Goal: Communication & Community: Participate in discussion

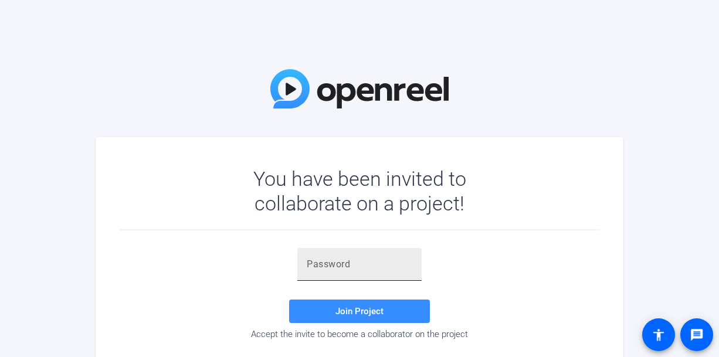
click at [344, 264] on input "text" at bounding box center [360, 264] width 106 height 14
paste input "zaSC(p"
type input "zaSC(p"
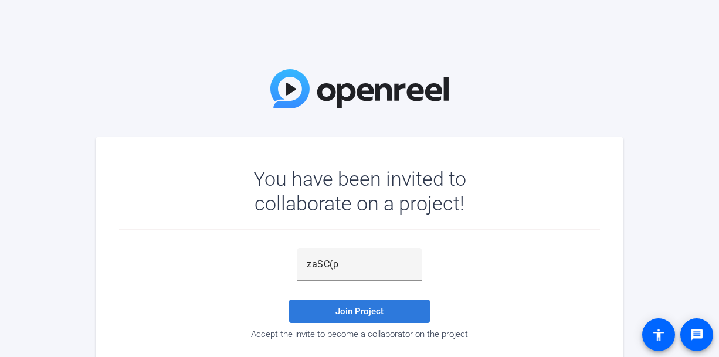
click at [359, 312] on span "Join Project" at bounding box center [359, 311] width 48 height 11
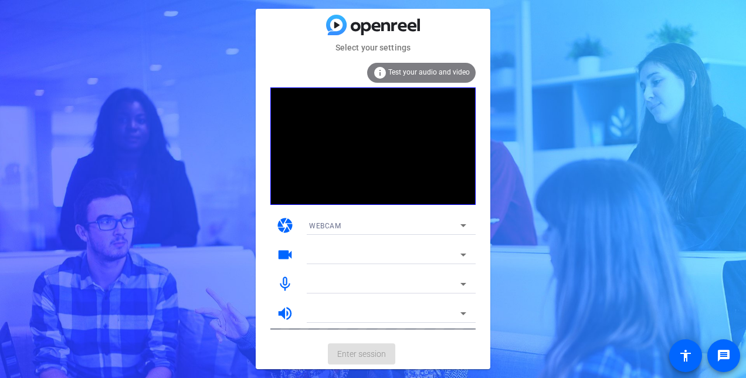
click at [443, 216] on div "WEBCAM" at bounding box center [387, 225] width 157 height 19
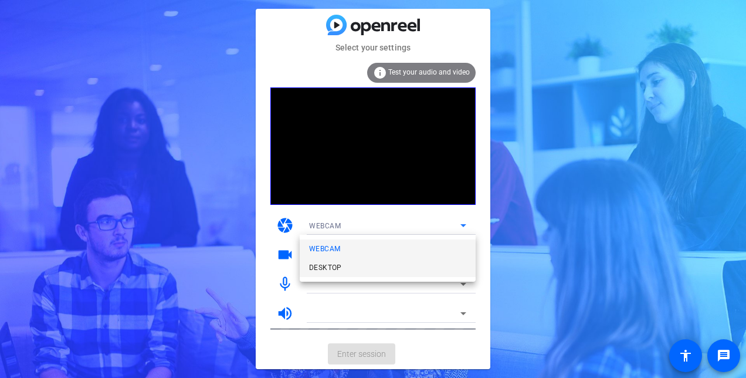
click at [375, 267] on mat-option "DESKTOP" at bounding box center [388, 267] width 176 height 19
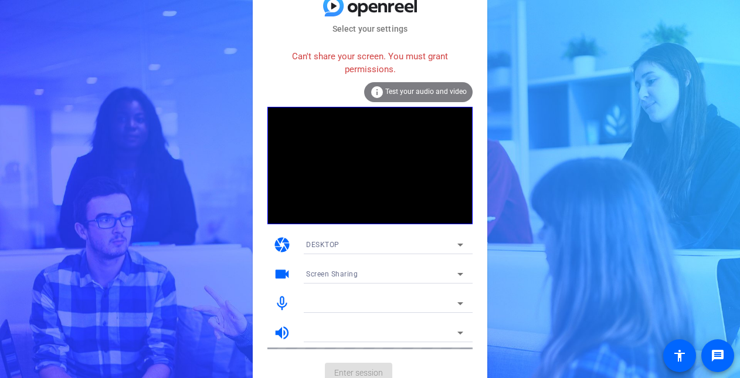
click at [400, 247] on div "DESKTOP" at bounding box center [381, 244] width 151 height 15
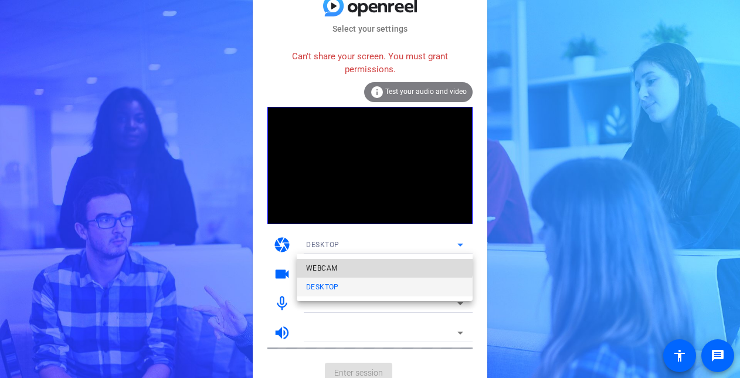
click at [379, 264] on mat-option "WEBCAM" at bounding box center [385, 268] width 176 height 19
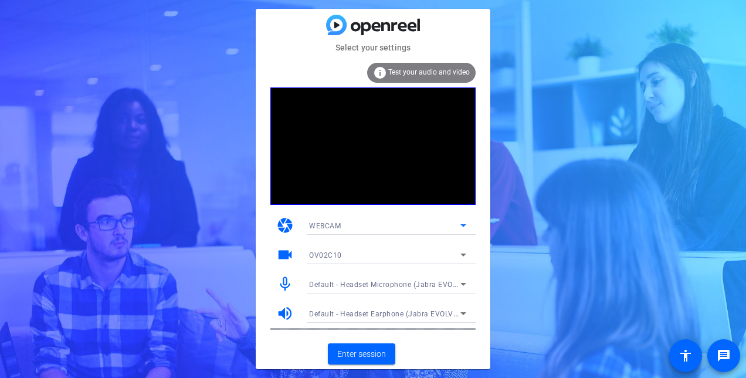
click at [454, 225] on div "WEBCAM" at bounding box center [384, 225] width 151 height 15
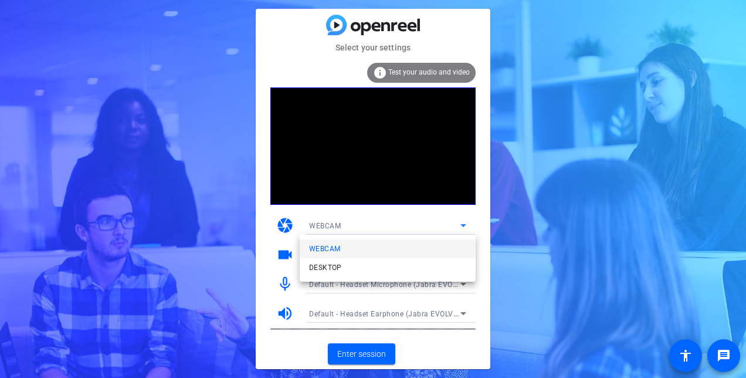
click at [372, 160] on div at bounding box center [373, 189] width 746 height 378
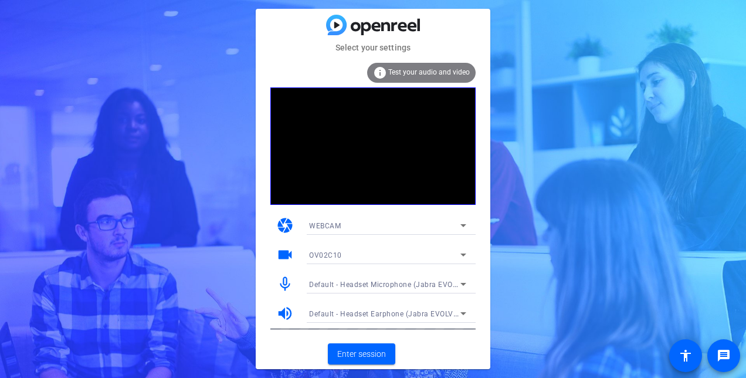
click at [283, 223] on mat-icon "camera" at bounding box center [285, 225] width 18 height 18
click at [416, 131] on video at bounding box center [372, 145] width 205 height 117
click at [466, 225] on icon at bounding box center [463, 225] width 14 height 14
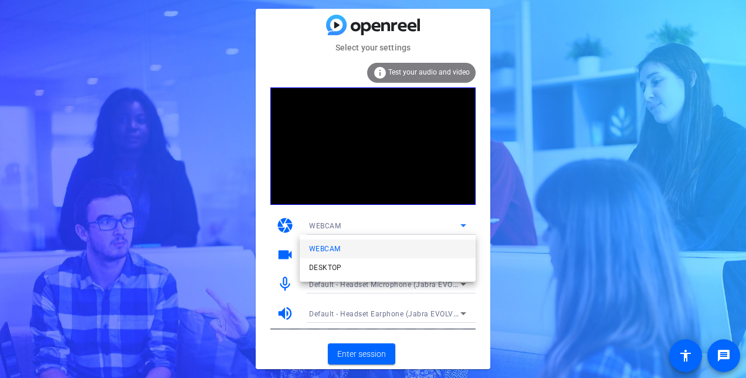
click at [466, 225] on div at bounding box center [373, 189] width 746 height 378
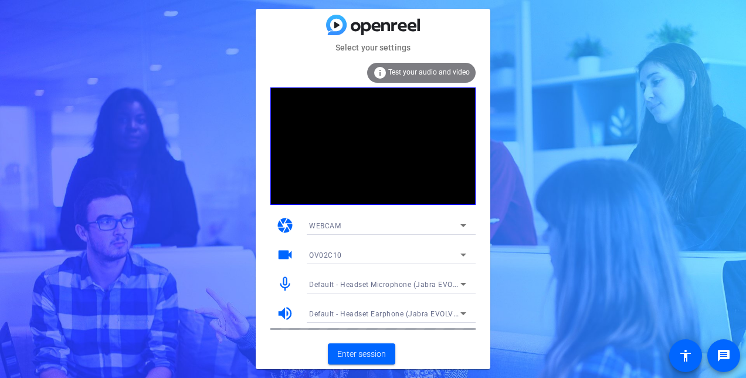
click at [342, 118] on video at bounding box center [372, 145] width 205 height 117
click at [361, 120] on video at bounding box center [372, 145] width 205 height 117
click at [371, 96] on video at bounding box center [372, 145] width 205 height 117
click at [372, 169] on video at bounding box center [372, 145] width 205 height 117
click at [368, 253] on div "OV02C10" at bounding box center [384, 254] width 151 height 15
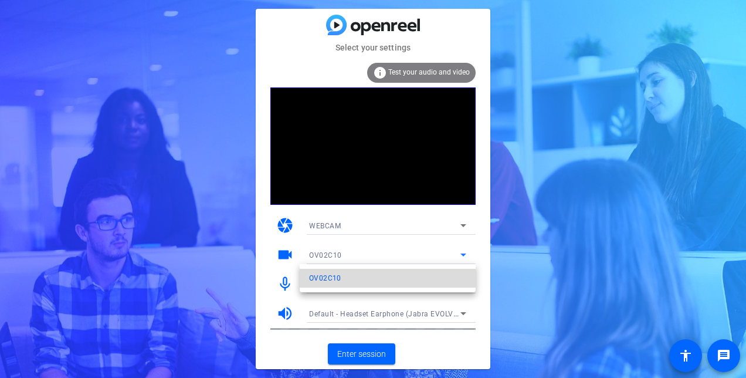
click at [359, 281] on mat-option "OV02C10" at bounding box center [388, 277] width 176 height 19
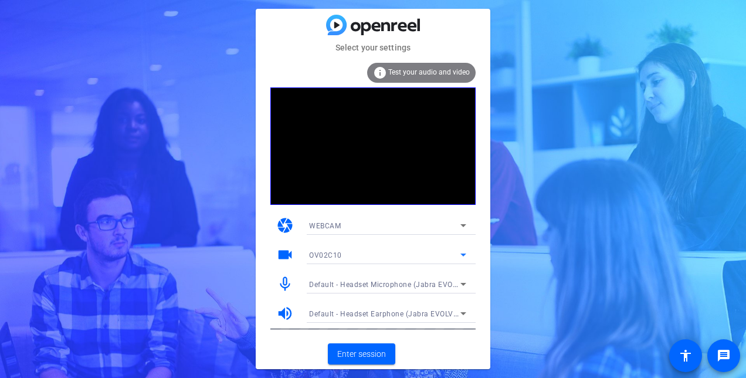
click at [362, 278] on div "Default - Headset Microphone (Jabra EVOLVE LINK MS) (0b0e:0305)" at bounding box center [384, 284] width 151 height 15
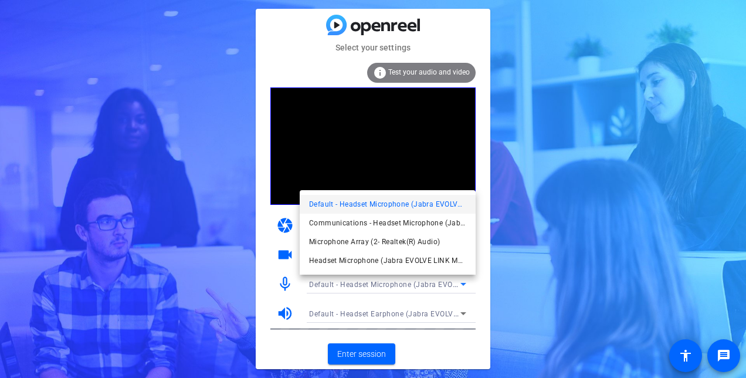
click at [542, 293] on div at bounding box center [373, 189] width 746 height 378
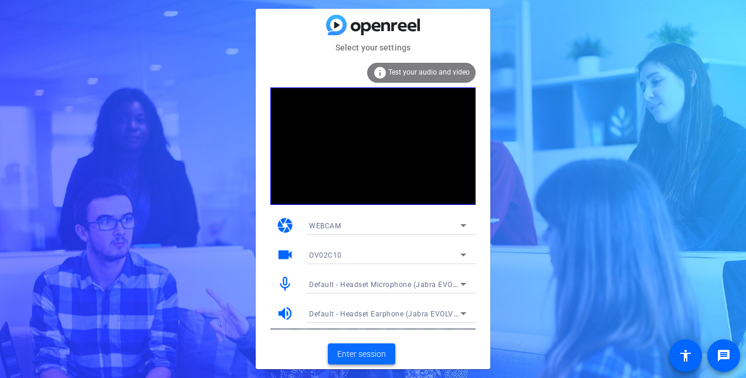
click at [370, 349] on span "Enter session" at bounding box center [361, 354] width 49 height 12
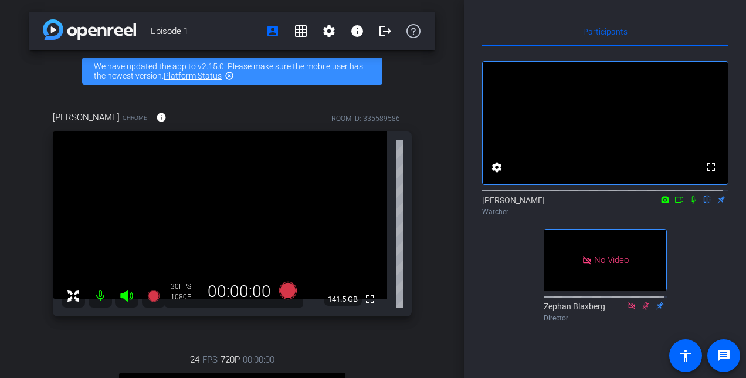
click at [674, 203] on icon at bounding box center [678, 199] width 9 height 8
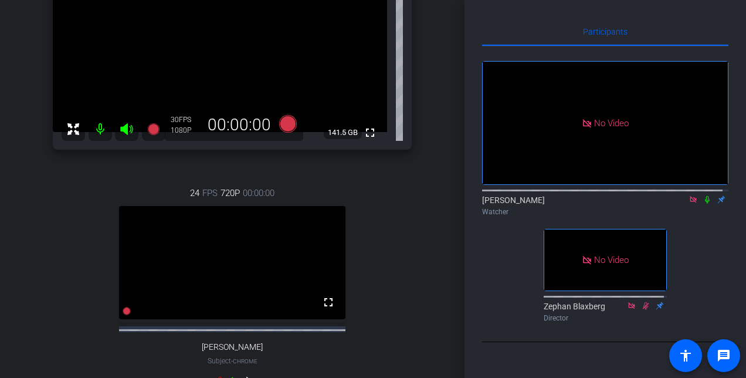
scroll to position [75, 0]
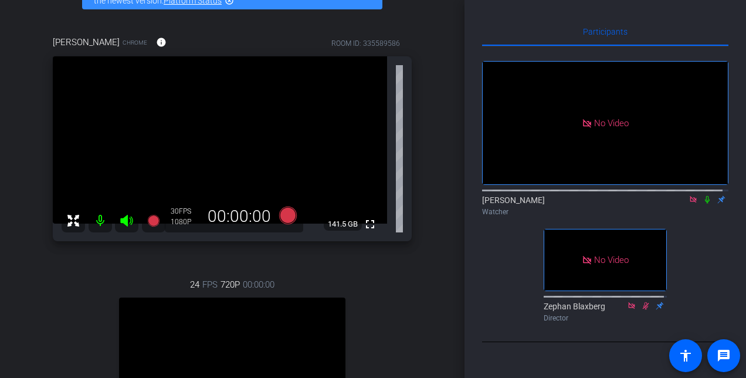
click at [688, 195] on icon at bounding box center [692, 199] width 9 height 8
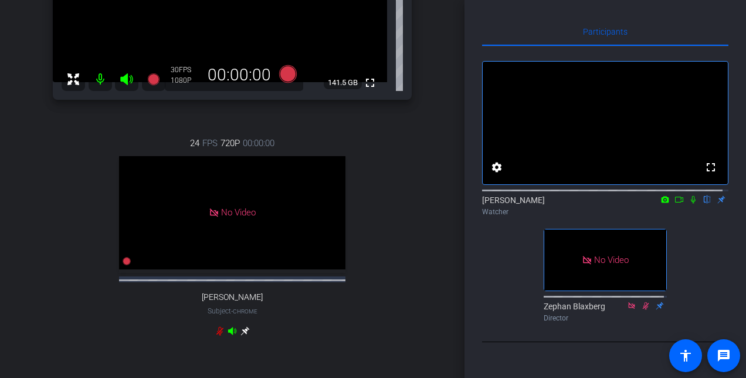
scroll to position [310, 0]
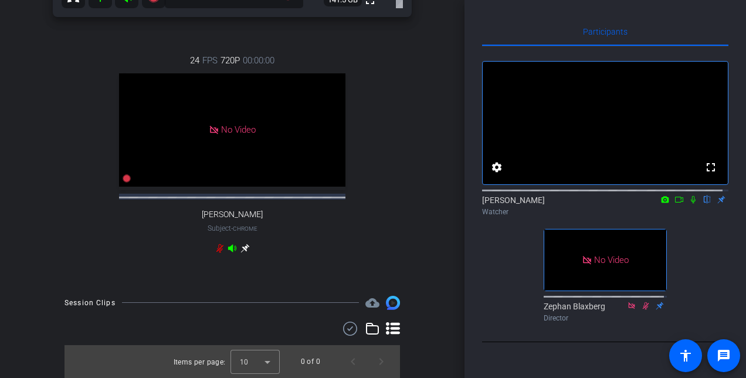
click at [674, 195] on icon at bounding box center [678, 199] width 9 height 8
click at [705, 196] on icon at bounding box center [707, 200] width 5 height 8
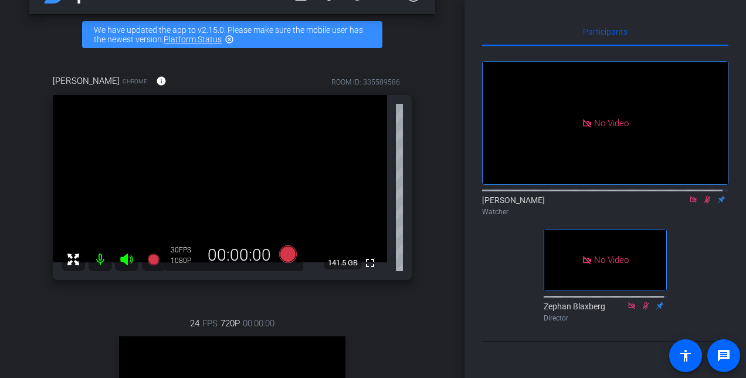
scroll to position [0, 0]
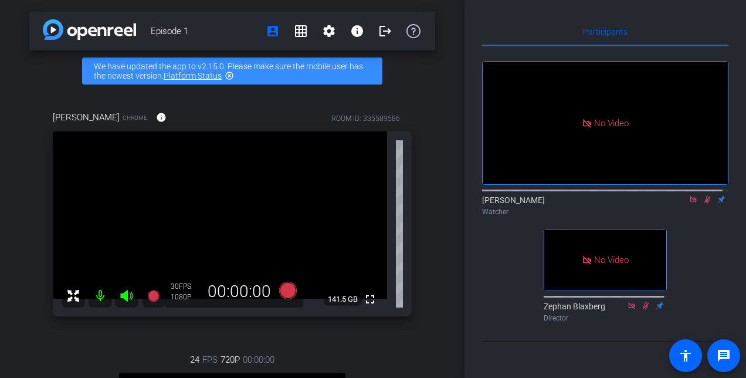
click at [238, 97] on div "[PERSON_NAME] Chrome info ROOM ID: 335589586 fullscreen 141.5 GB 30 FPS 1080P 0…" at bounding box center [232, 336] width 406 height 491
click at [230, 74] on mat-icon "highlight_off" at bounding box center [229, 75] width 9 height 9
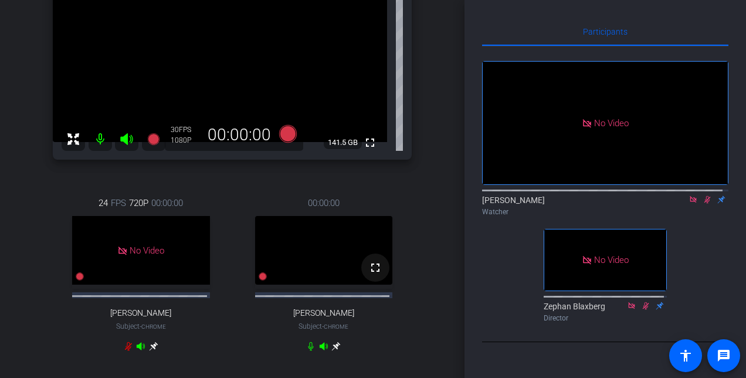
scroll to position [233, 0]
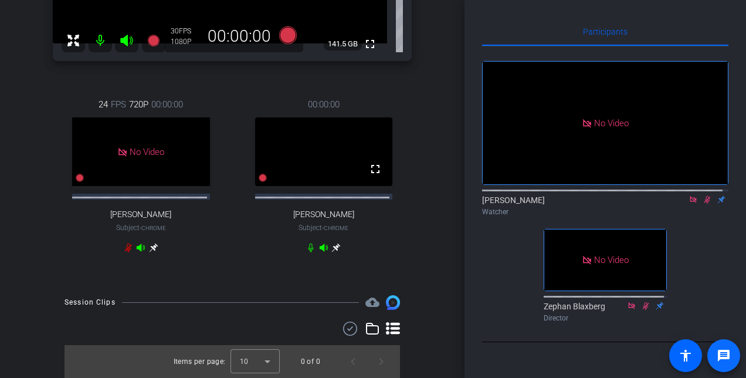
click at [715, 356] on span at bounding box center [723, 355] width 28 height 28
click at [684, 354] on mat-icon "accessibility" at bounding box center [685, 355] width 14 height 14
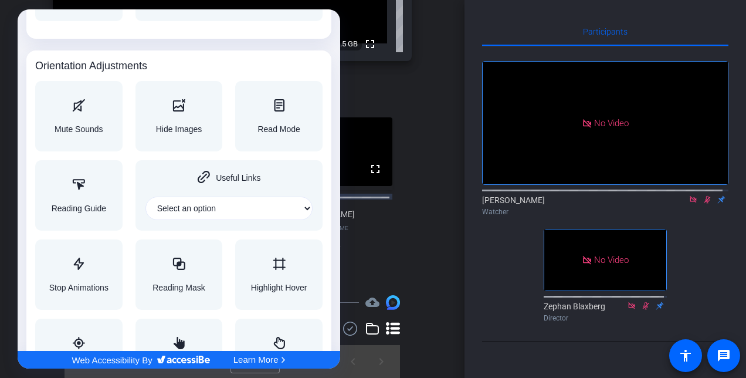
scroll to position [1286, 0]
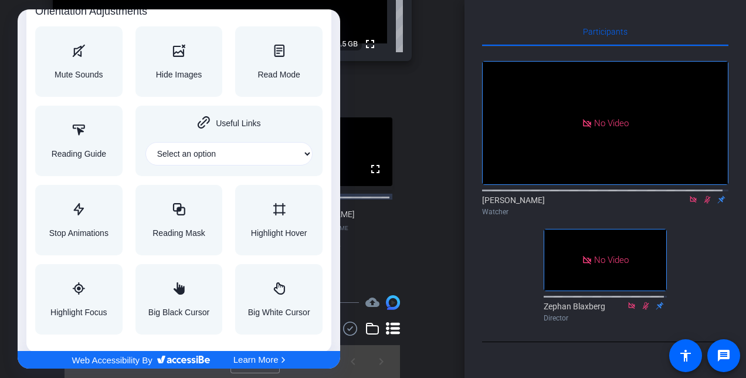
click at [463, 284] on div at bounding box center [373, 189] width 746 height 378
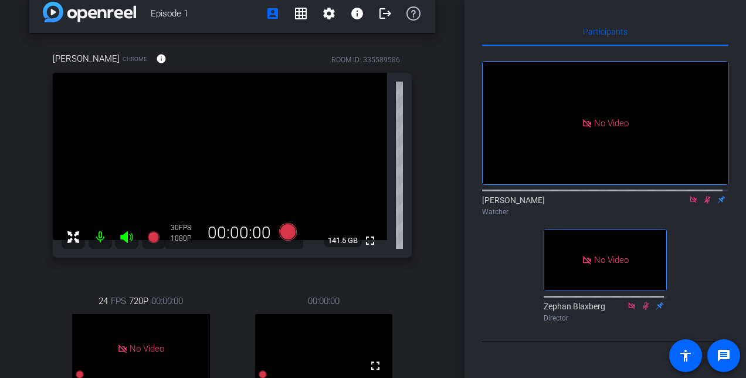
scroll to position [0, 0]
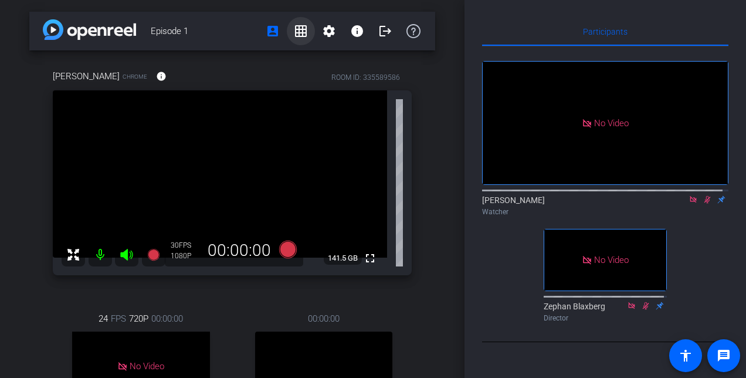
click at [296, 31] on mat-icon "grid_on" at bounding box center [301, 31] width 14 height 14
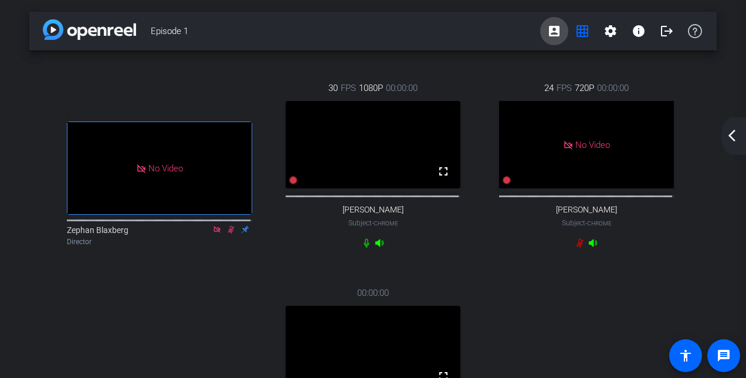
click at [547, 32] on mat-icon "account_box" at bounding box center [554, 31] width 14 height 14
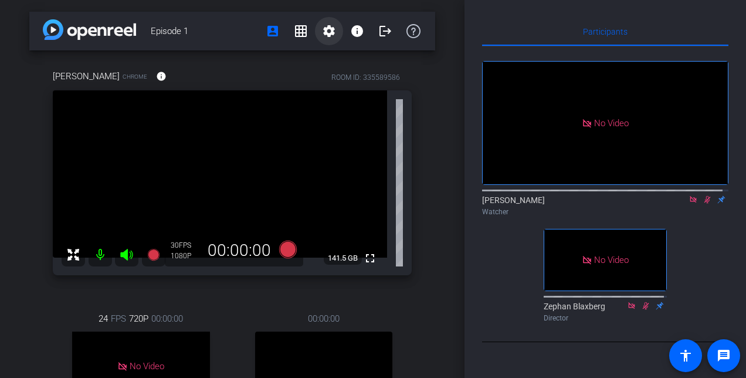
click at [326, 32] on mat-icon "settings" at bounding box center [329, 31] width 14 height 14
click at [249, 81] on div at bounding box center [373, 189] width 746 height 378
click at [408, 26] on icon at bounding box center [413, 31] width 14 height 14
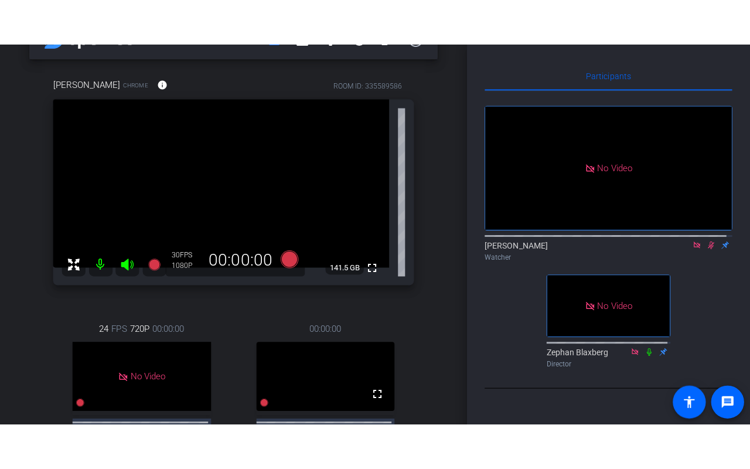
scroll to position [59, 0]
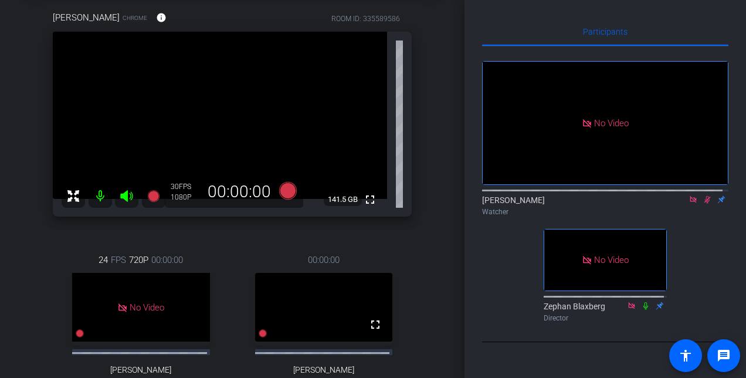
click at [64, 189] on mat-icon at bounding box center [73, 195] width 23 height 23
click at [73, 198] on icon at bounding box center [73, 196] width 14 height 14
click at [366, 198] on mat-icon "fullscreen" at bounding box center [370, 199] width 14 height 14
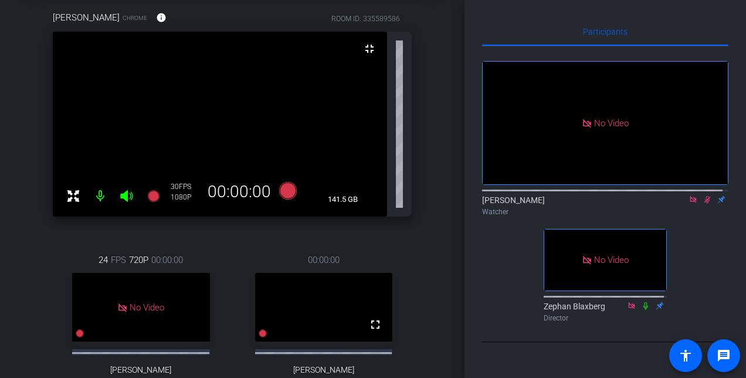
scroll to position [0, 0]
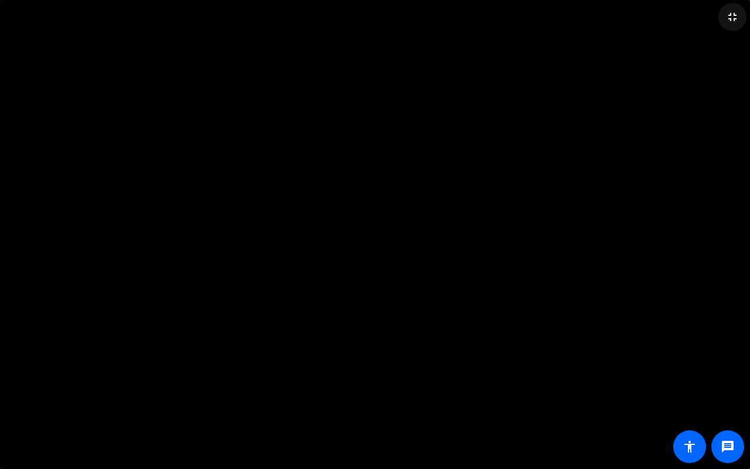
click at [718, 14] on mat-icon "fullscreen_exit" at bounding box center [733, 17] width 14 height 14
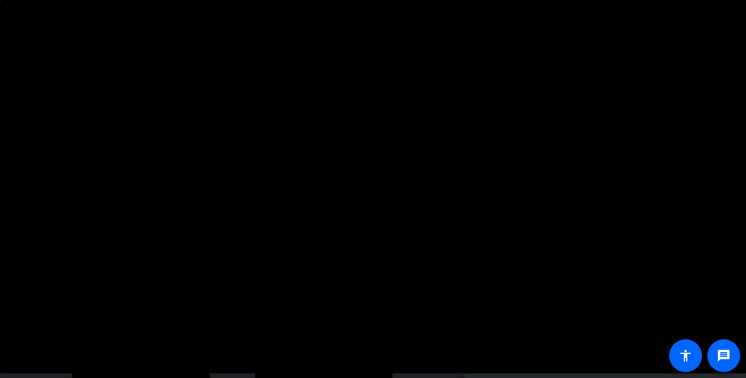
scroll to position [59, 0]
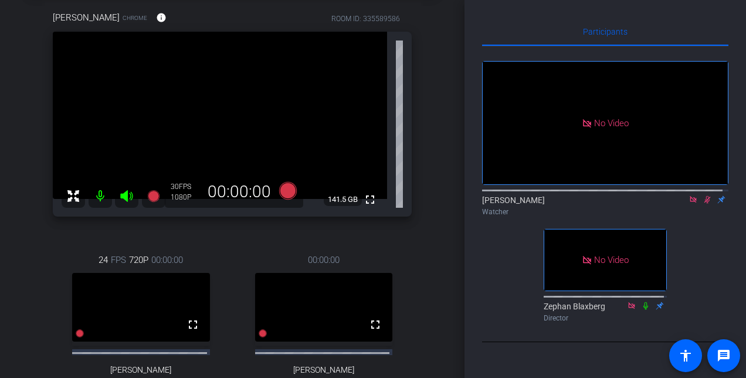
click at [688, 203] on icon at bounding box center [692, 199] width 9 height 8
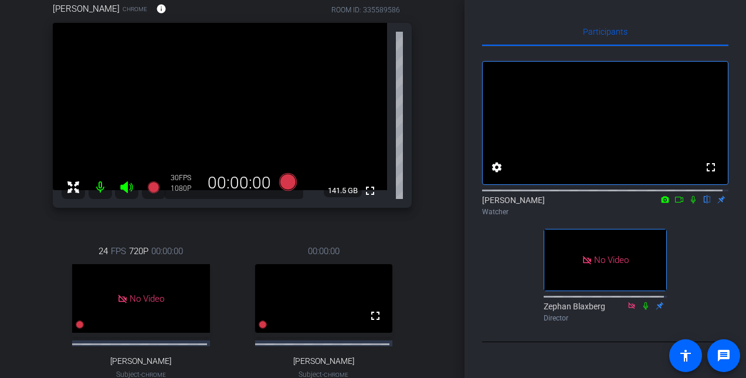
scroll to position [57, 0]
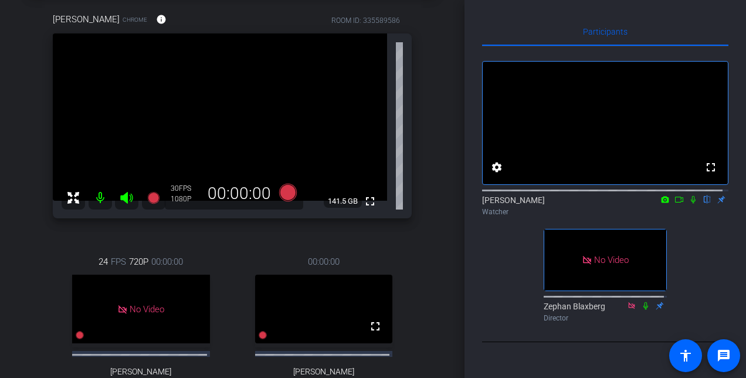
click at [688, 195] on icon at bounding box center [692, 199] width 9 height 8
click at [674, 195] on icon at bounding box center [678, 199] width 9 height 8
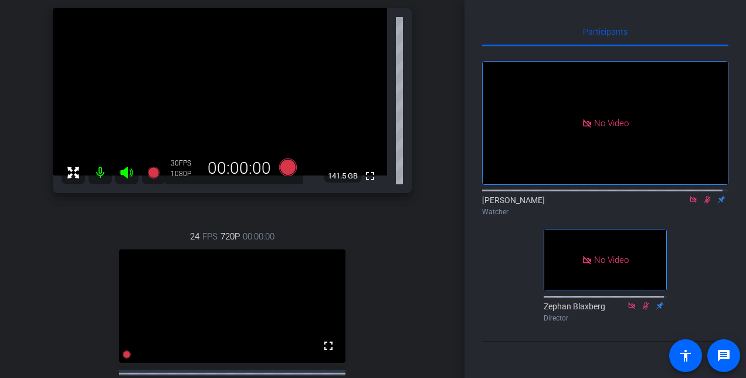
scroll to position [59, 0]
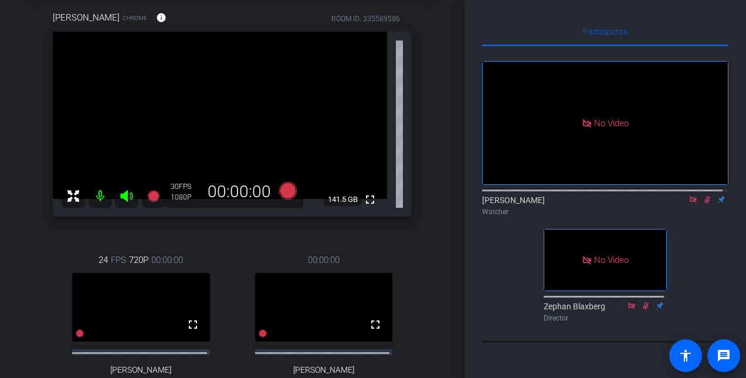
click at [702, 203] on icon at bounding box center [706, 199] width 9 height 8
click at [705, 203] on icon at bounding box center [707, 200] width 5 height 8
click at [702, 203] on icon at bounding box center [706, 199] width 9 height 8
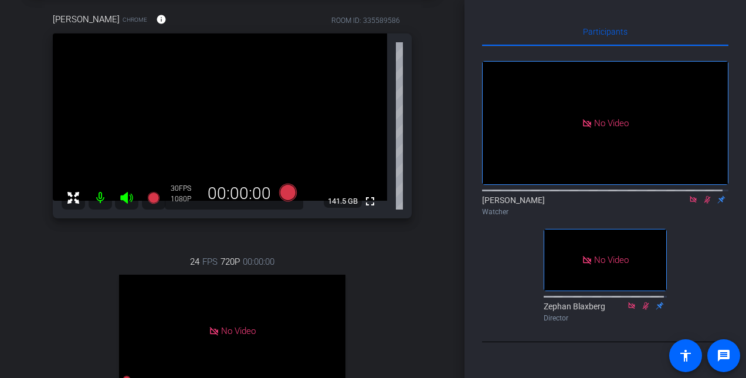
scroll to position [115, 0]
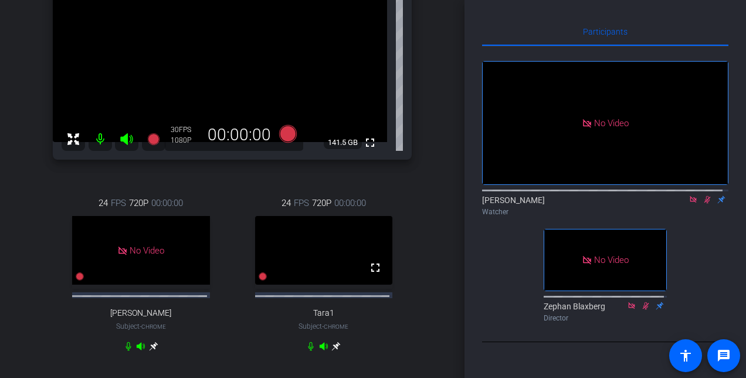
click at [702, 203] on icon at bounding box center [706, 199] width 9 height 8
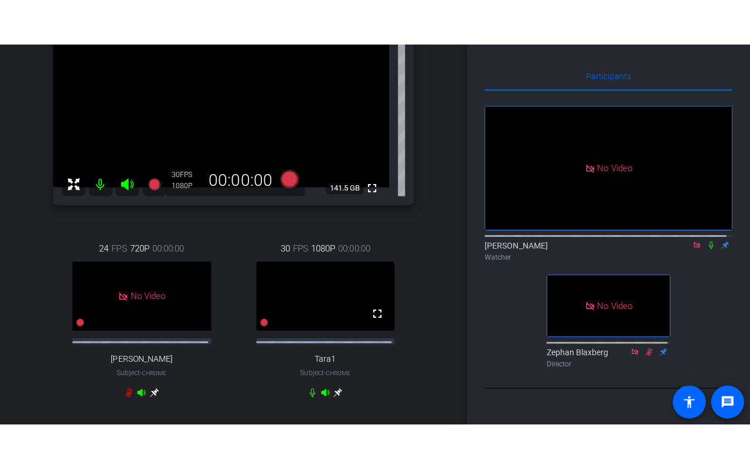
scroll to position [174, 0]
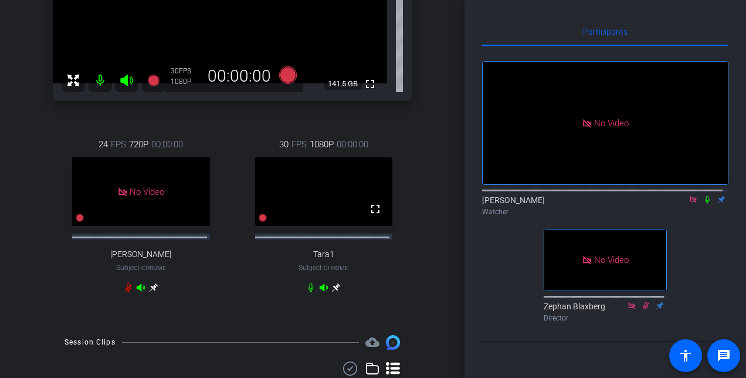
drag, startPoint x: 371, startPoint y: 208, endPoint x: 373, endPoint y: 269, distance: 61.0
click at [371, 208] on mat-icon "fullscreen" at bounding box center [375, 209] width 14 height 14
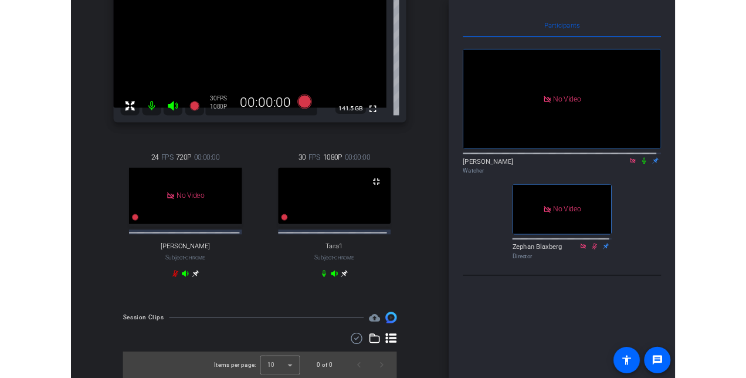
scroll to position [133, 0]
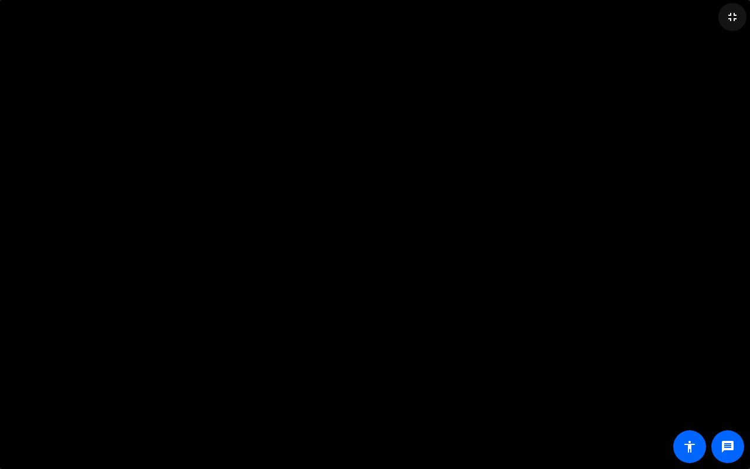
click at [718, 17] on mat-icon "fullscreen_exit" at bounding box center [733, 17] width 14 height 14
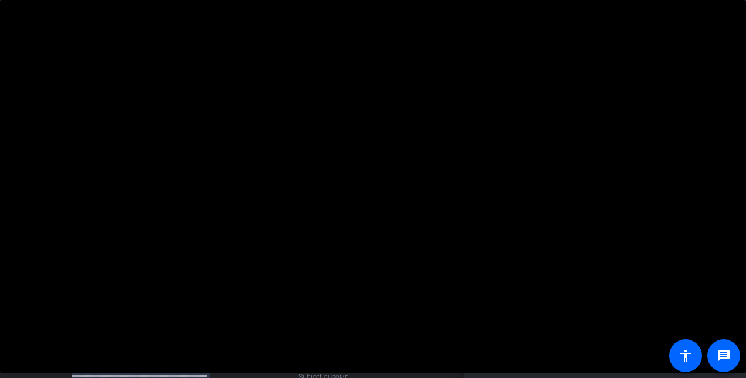
scroll to position [0, 0]
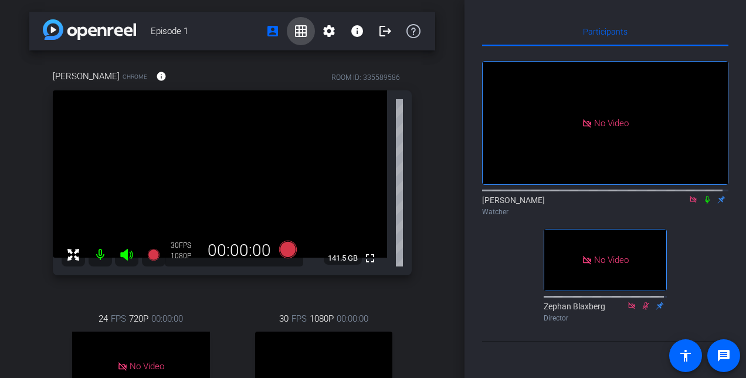
click at [294, 33] on mat-icon "grid_on" at bounding box center [301, 31] width 14 height 14
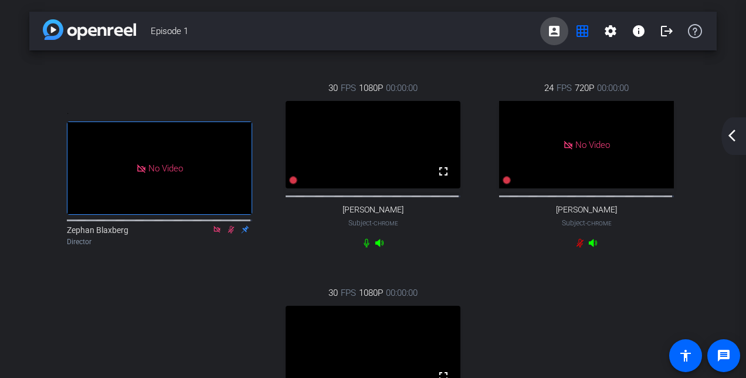
click at [552, 30] on mat-icon "account_box" at bounding box center [554, 31] width 14 height 14
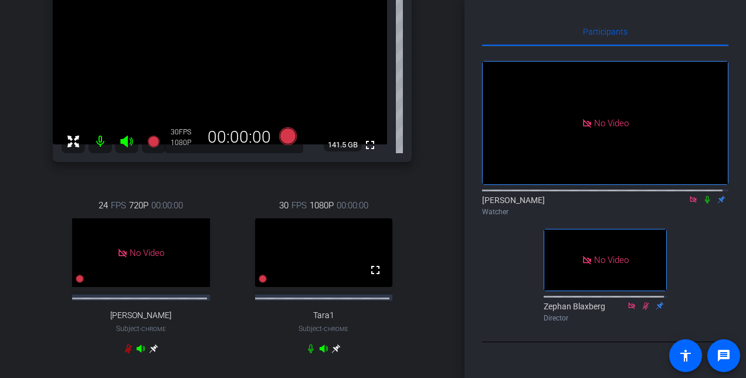
scroll to position [117, 0]
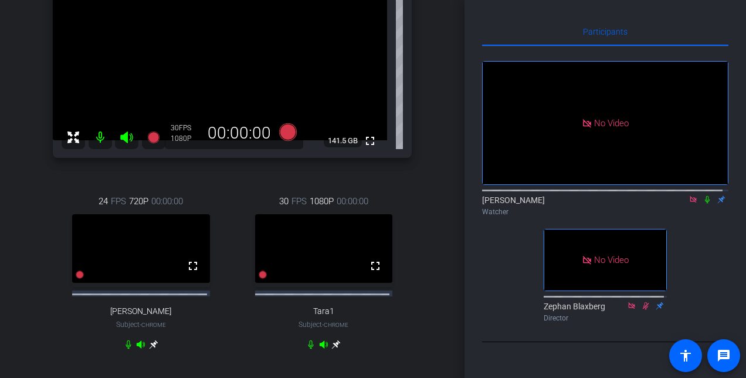
click at [689, 202] on icon at bounding box center [692, 199] width 6 height 6
click at [127, 329] on span "Subject - Chrome" at bounding box center [141, 324] width 50 height 11
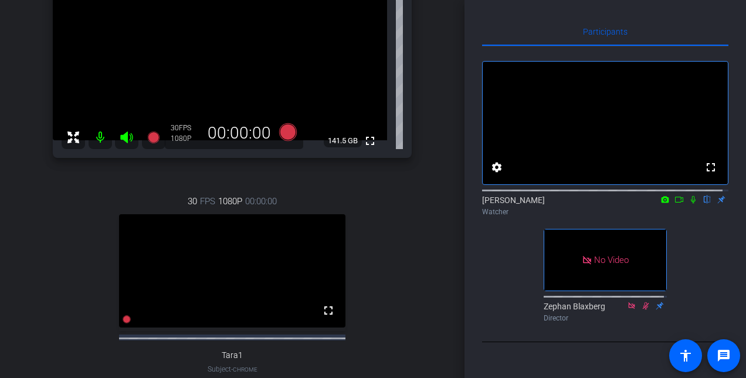
click at [691, 203] on icon at bounding box center [693, 200] width 5 height 8
click at [674, 203] on icon at bounding box center [678, 199] width 9 height 8
click at [701, 205] on mat-icon at bounding box center [707, 199] width 14 height 11
click at [688, 203] on icon at bounding box center [692, 199] width 9 height 8
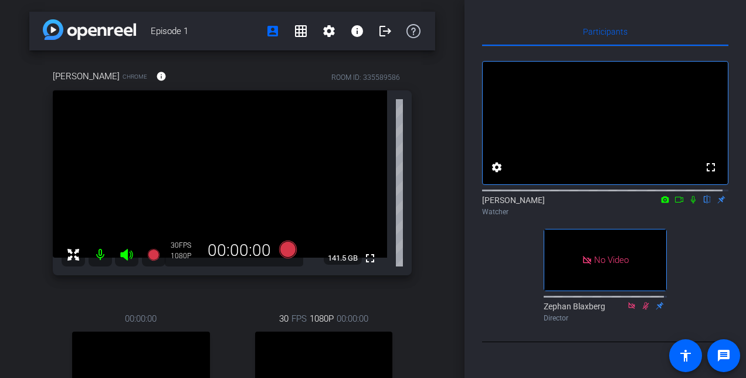
scroll to position [176, 0]
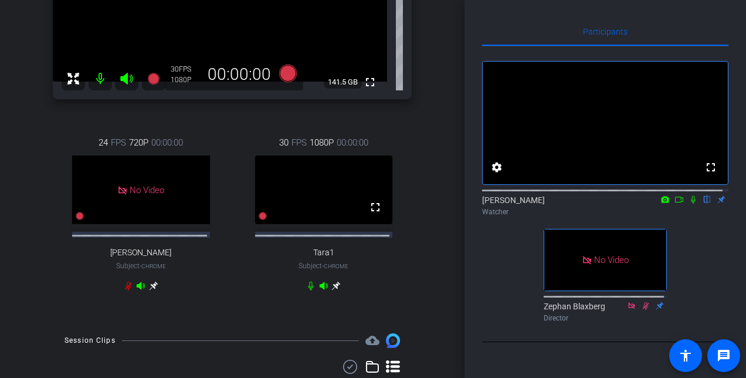
click at [660, 203] on icon at bounding box center [664, 199] width 9 height 8
click at [674, 210] on div at bounding box center [373, 189] width 746 height 378
click at [675, 202] on icon at bounding box center [679, 199] width 8 height 6
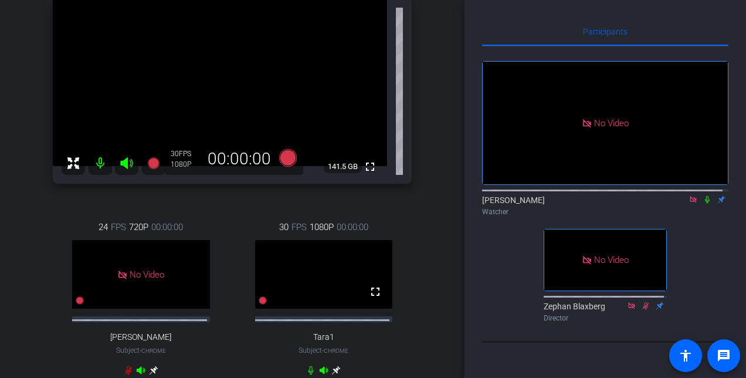
scroll to position [117, 0]
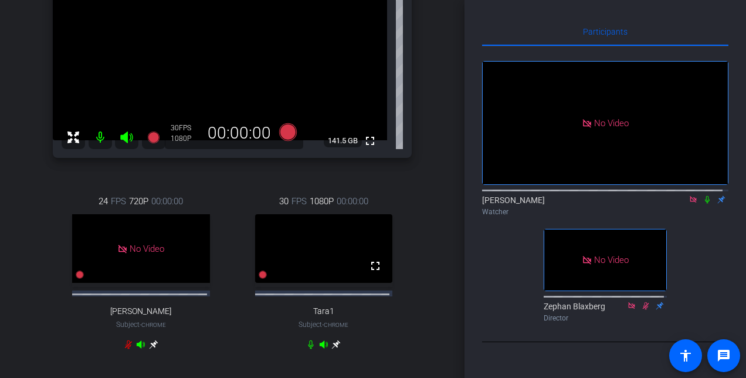
click at [705, 203] on icon at bounding box center [707, 200] width 5 height 8
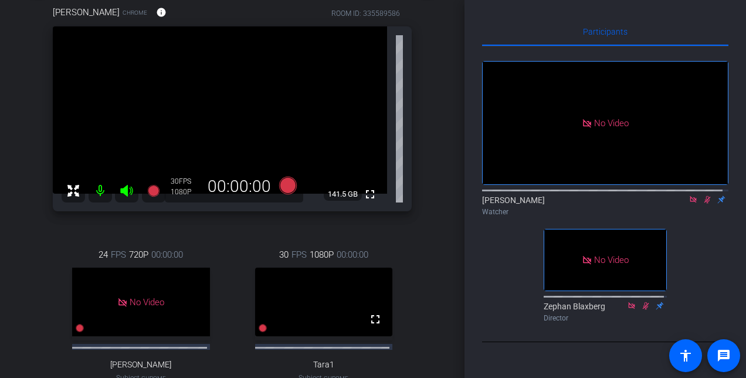
scroll to position [176, 0]
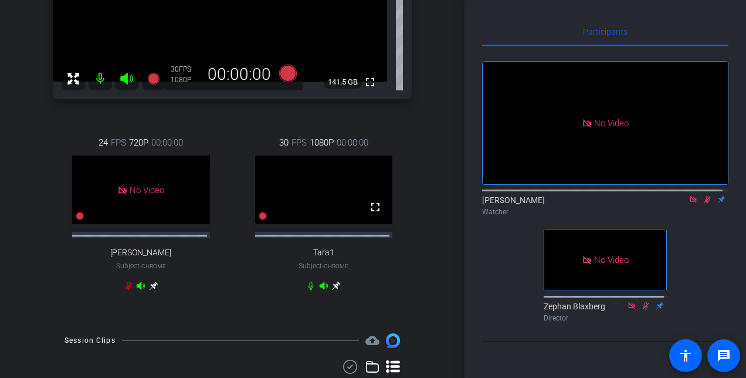
click at [334, 290] on icon at bounding box center [335, 285] width 9 height 9
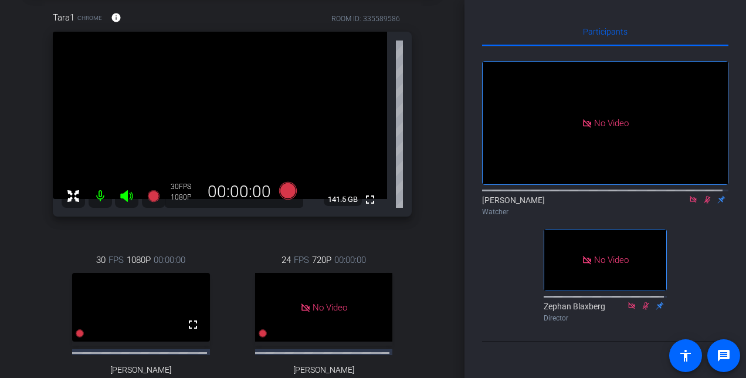
scroll to position [117, 0]
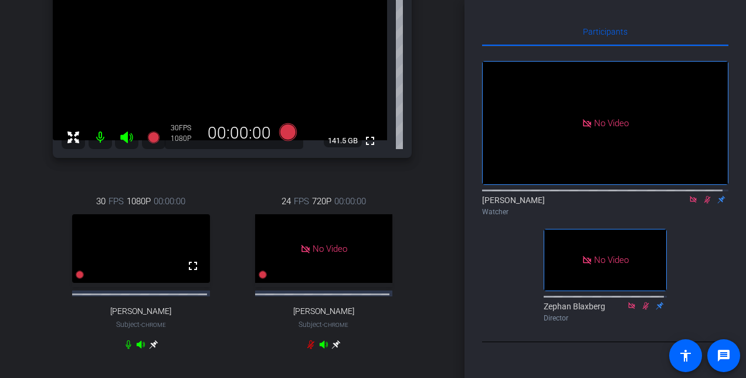
click at [702, 203] on icon at bounding box center [706, 199] width 9 height 8
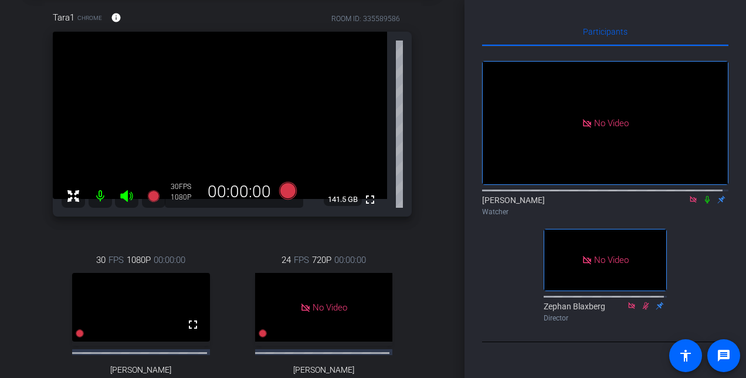
click at [702, 203] on icon at bounding box center [706, 199] width 9 height 8
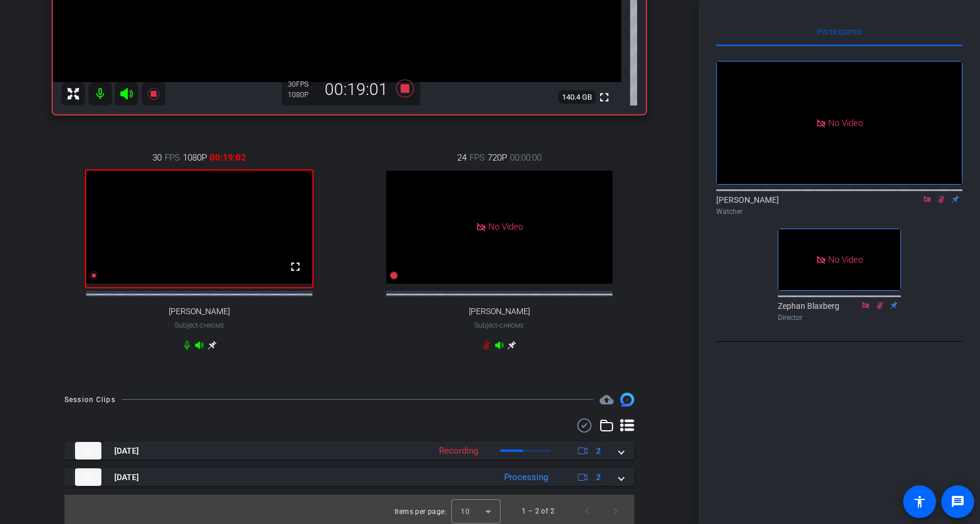
scroll to position [307, 0]
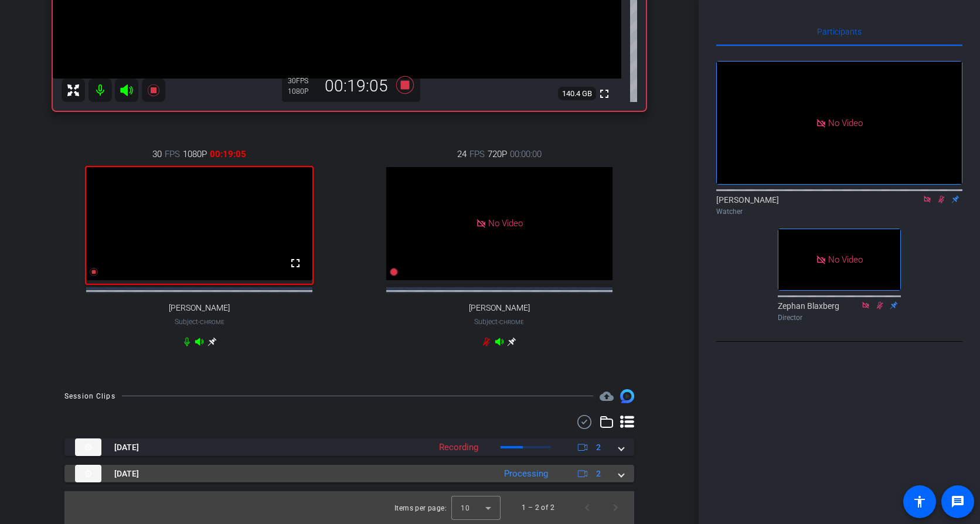
click at [619, 356] on span at bounding box center [621, 474] width 5 height 12
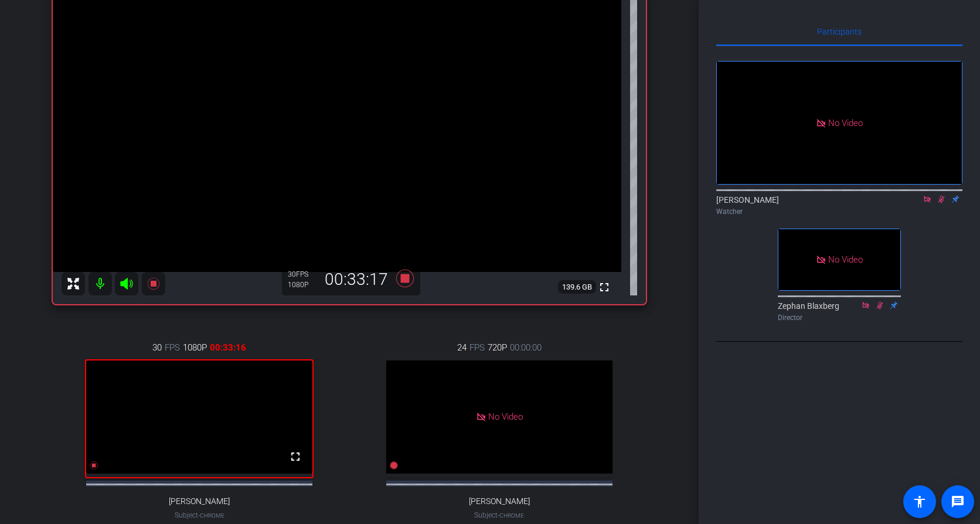
scroll to position [117, 0]
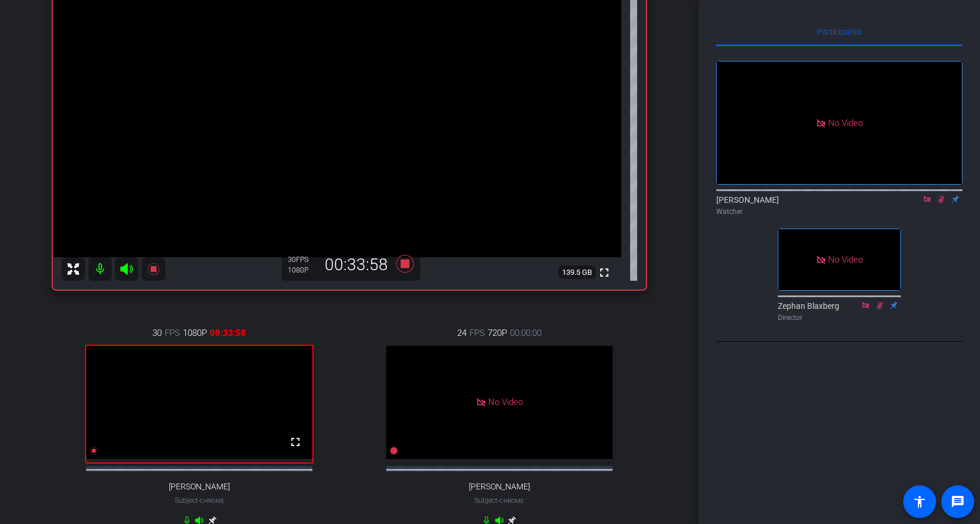
click at [718, 203] on icon at bounding box center [942, 200] width 6 height 8
click at [718, 203] on icon at bounding box center [941, 199] width 9 height 8
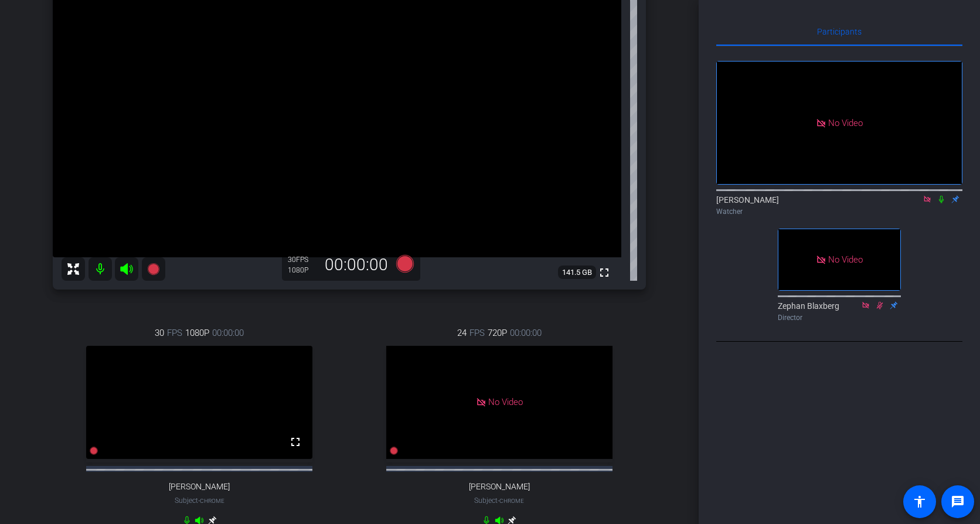
click at [718, 203] on icon at bounding box center [941, 199] width 9 height 8
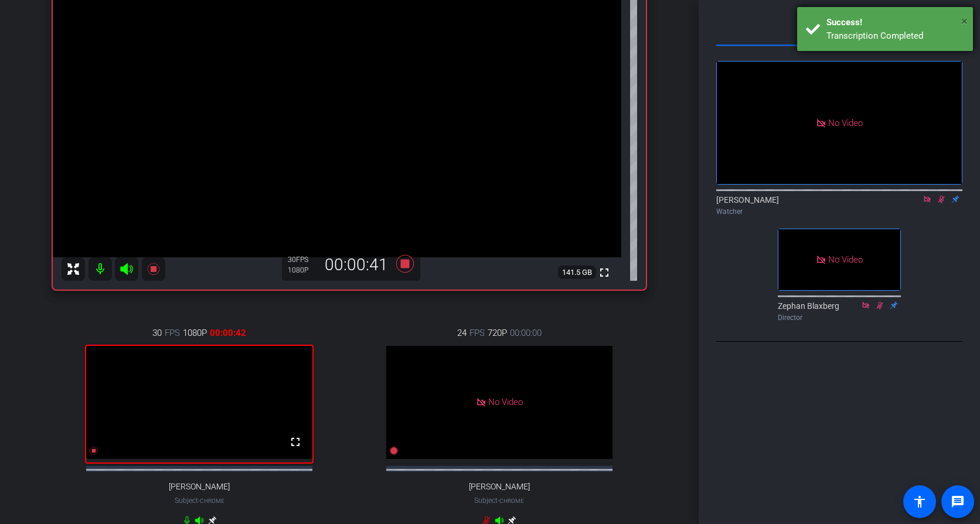
click at [718, 18] on span "×" at bounding box center [964, 21] width 6 height 14
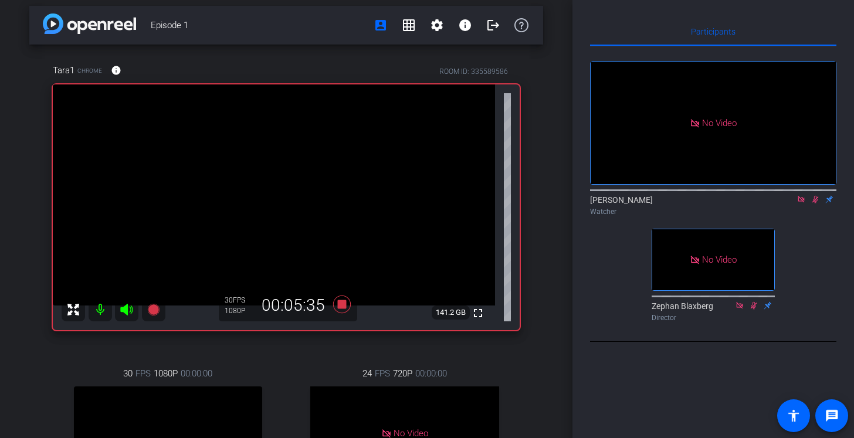
scroll to position [64, 0]
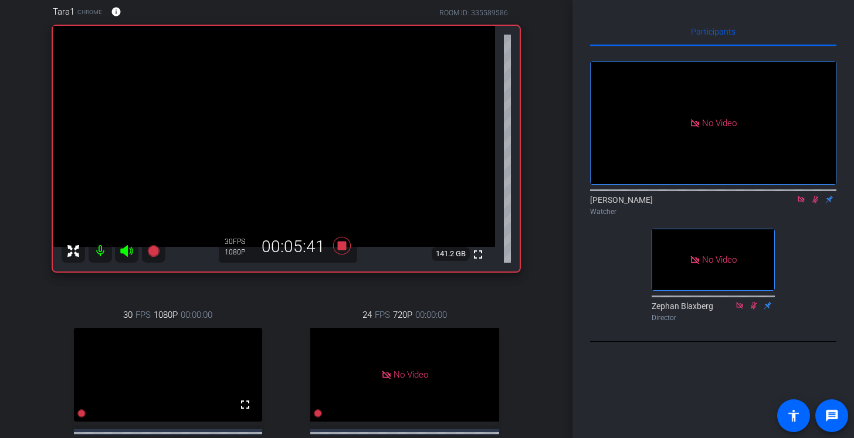
click at [718, 203] on icon at bounding box center [814, 199] width 9 height 8
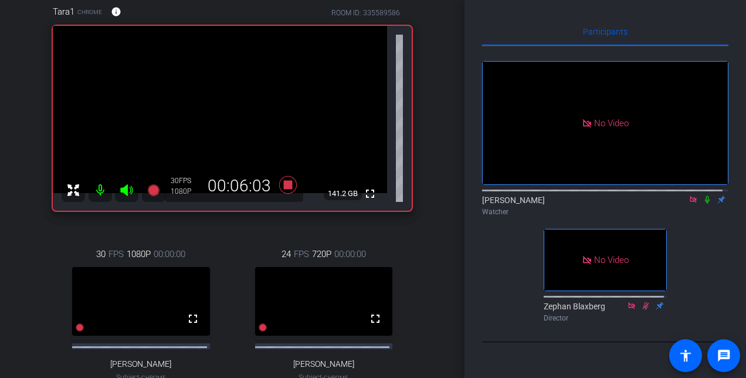
click at [688, 203] on icon at bounding box center [692, 199] width 9 height 8
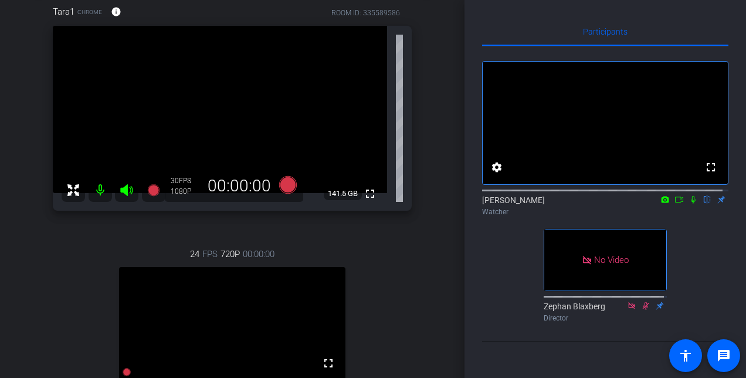
click at [394, 287] on div "24 FPS 720P 00:00:00 fullscreen [PERSON_NAME] Subject - Chrome" at bounding box center [232, 346] width 359 height 237
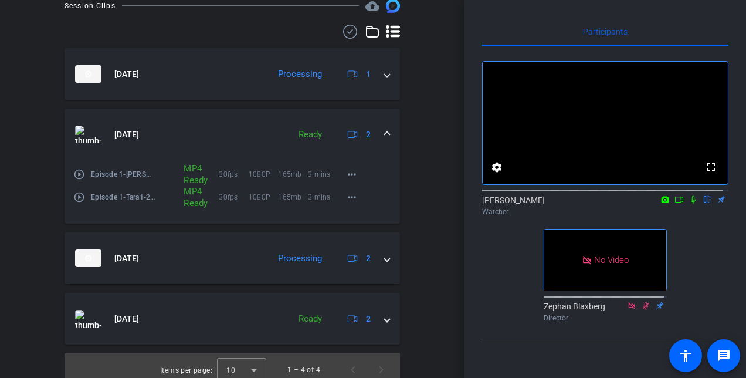
scroll to position [573, 0]
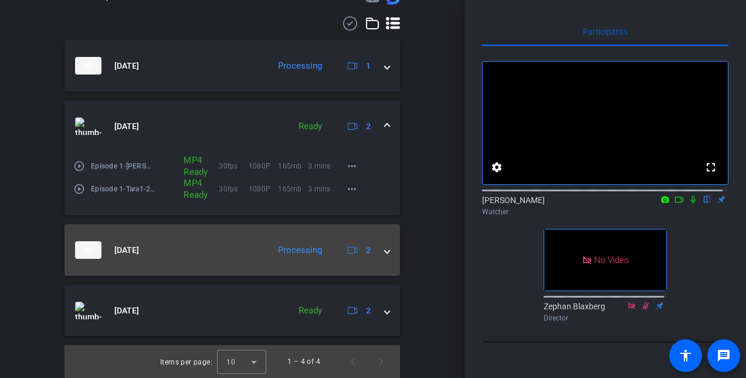
click at [385, 253] on span at bounding box center [387, 250] width 5 height 12
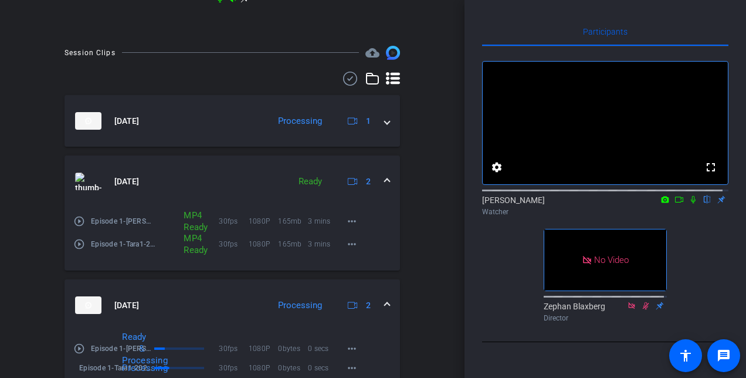
scroll to position [397, 0]
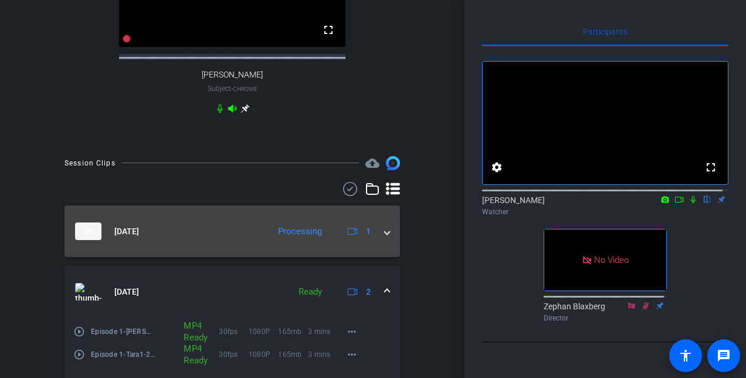
click at [385, 237] on span at bounding box center [387, 231] width 5 height 12
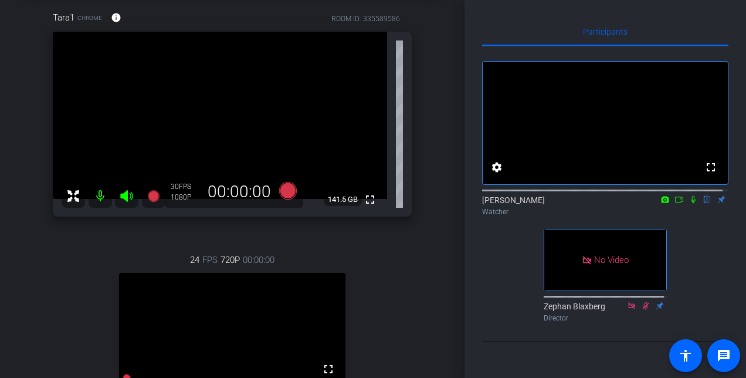
scroll to position [0, 0]
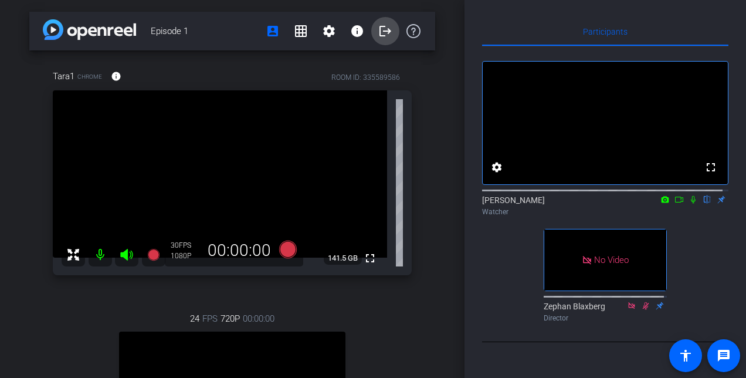
click at [380, 30] on mat-icon "logout" at bounding box center [385, 31] width 14 height 14
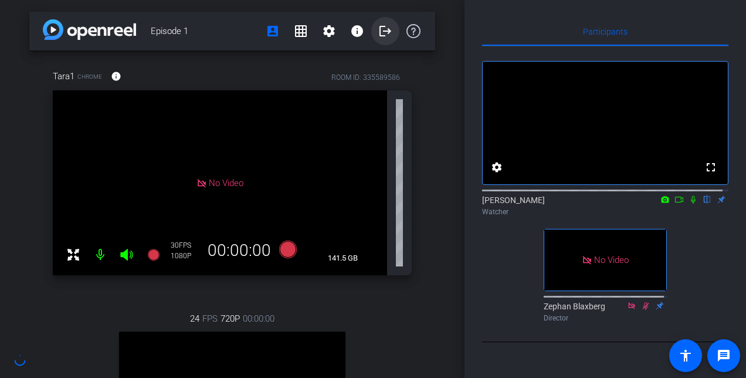
click at [381, 32] on mat-icon "logout" at bounding box center [385, 31] width 14 height 14
